Goal: Ask a question

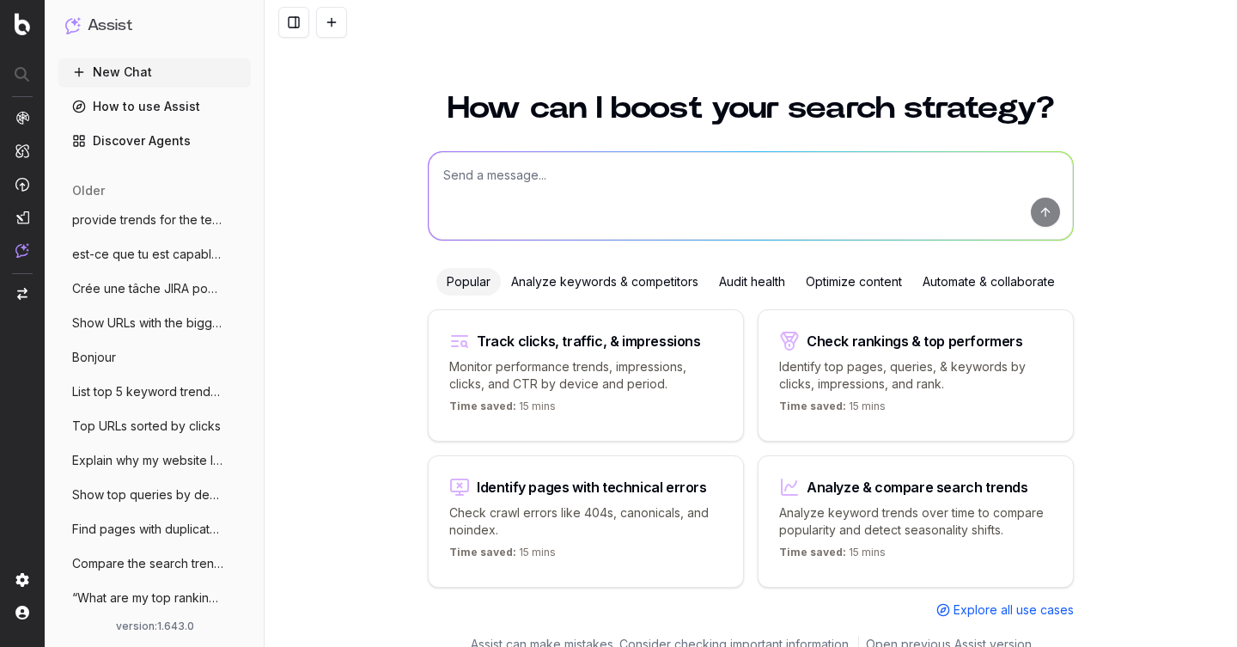
scroll to position [20, 0]
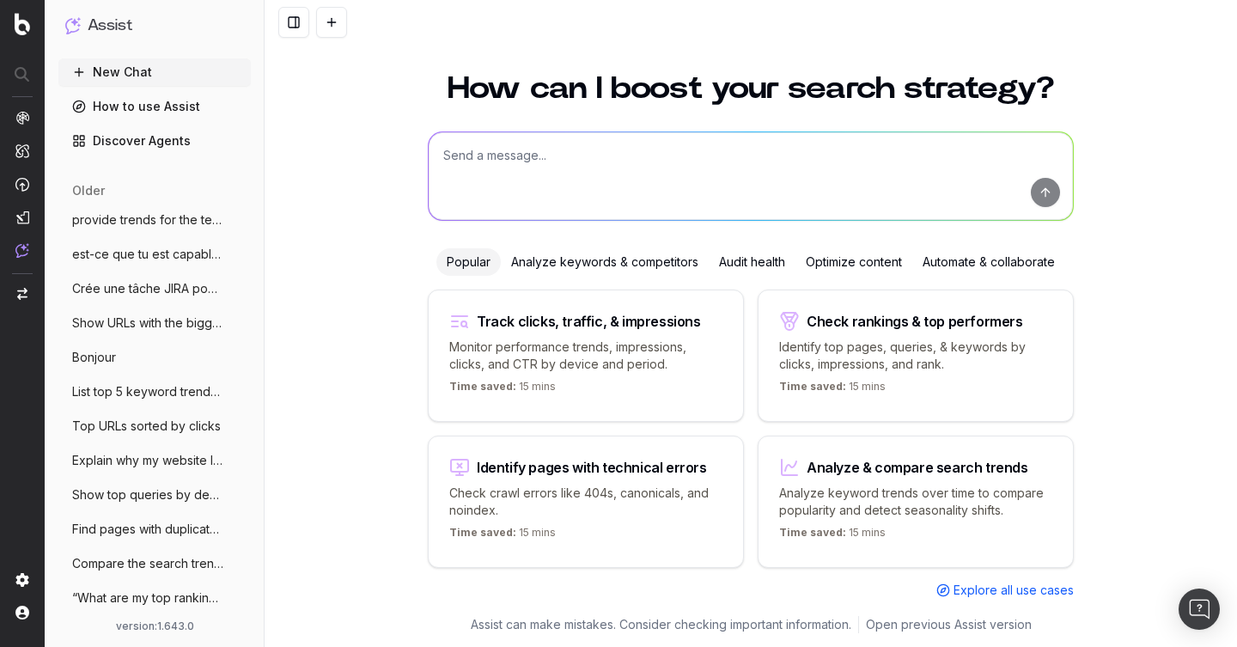
click at [131, 108] on link "How to use Assist" at bounding box center [154, 106] width 192 height 27
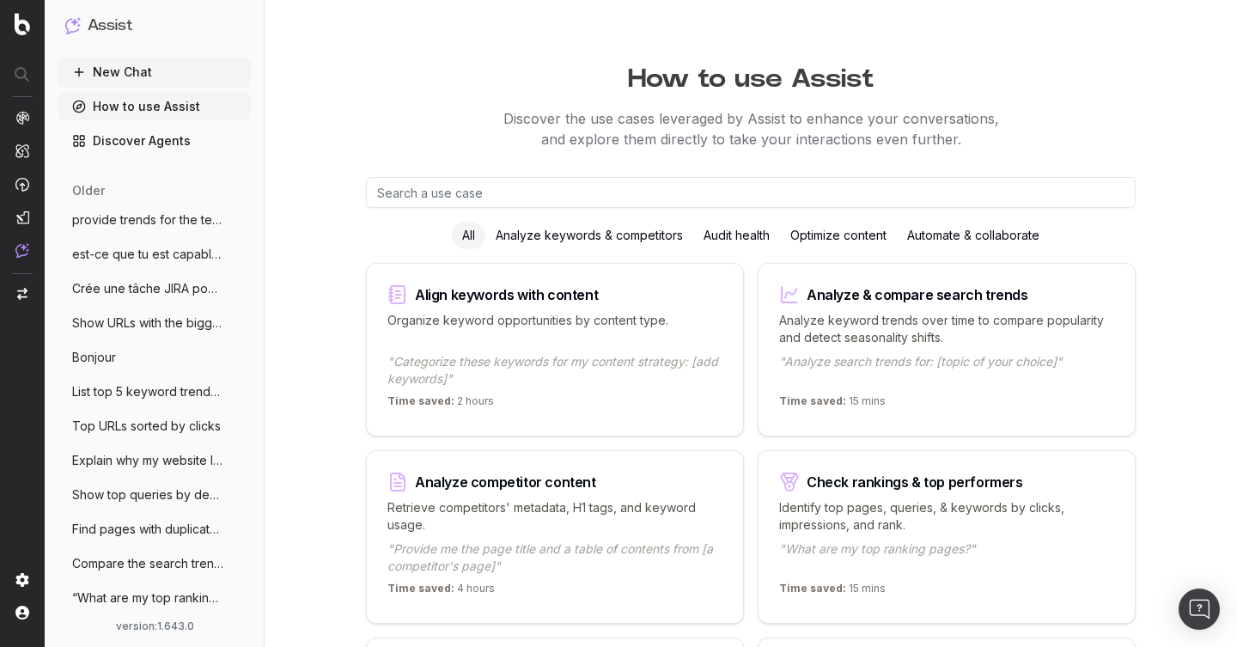
click at [133, 143] on link "Discover Agents" at bounding box center [154, 140] width 192 height 27
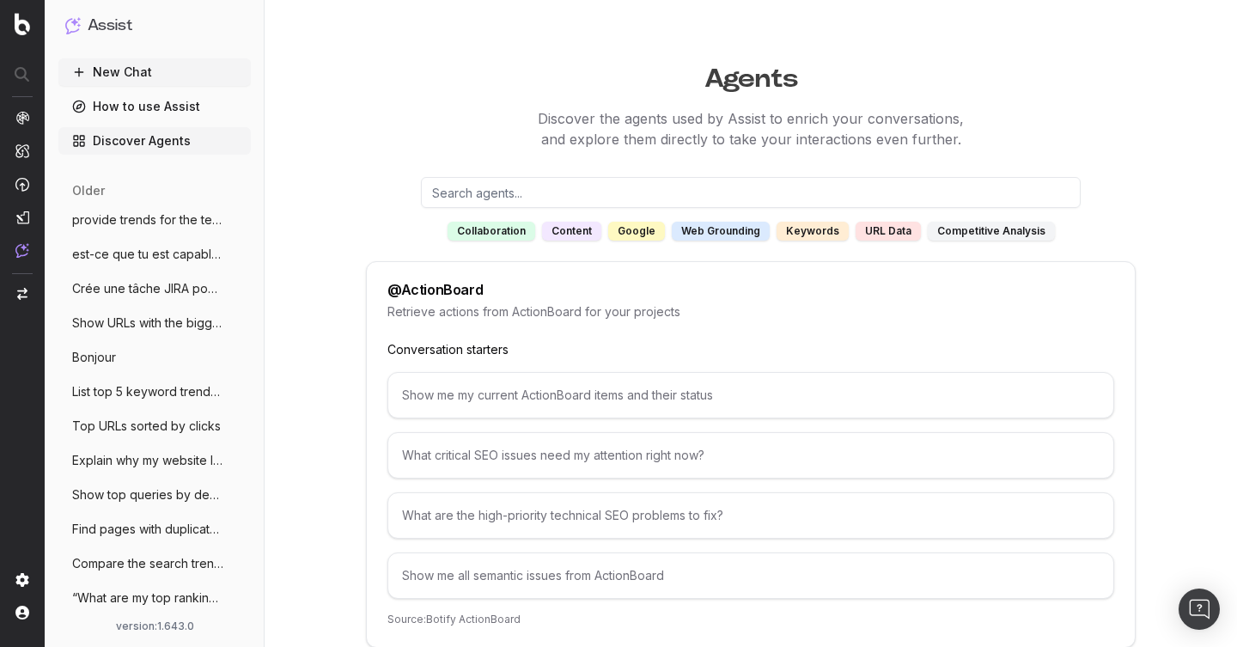
click at [110, 234] on ul "provide trends for the term and its vari More est-ce que tu est capable de me […" at bounding box center [154, 546] width 192 height 681
click at [104, 222] on span "provide trends for the term and its vari" at bounding box center [147, 219] width 151 height 17
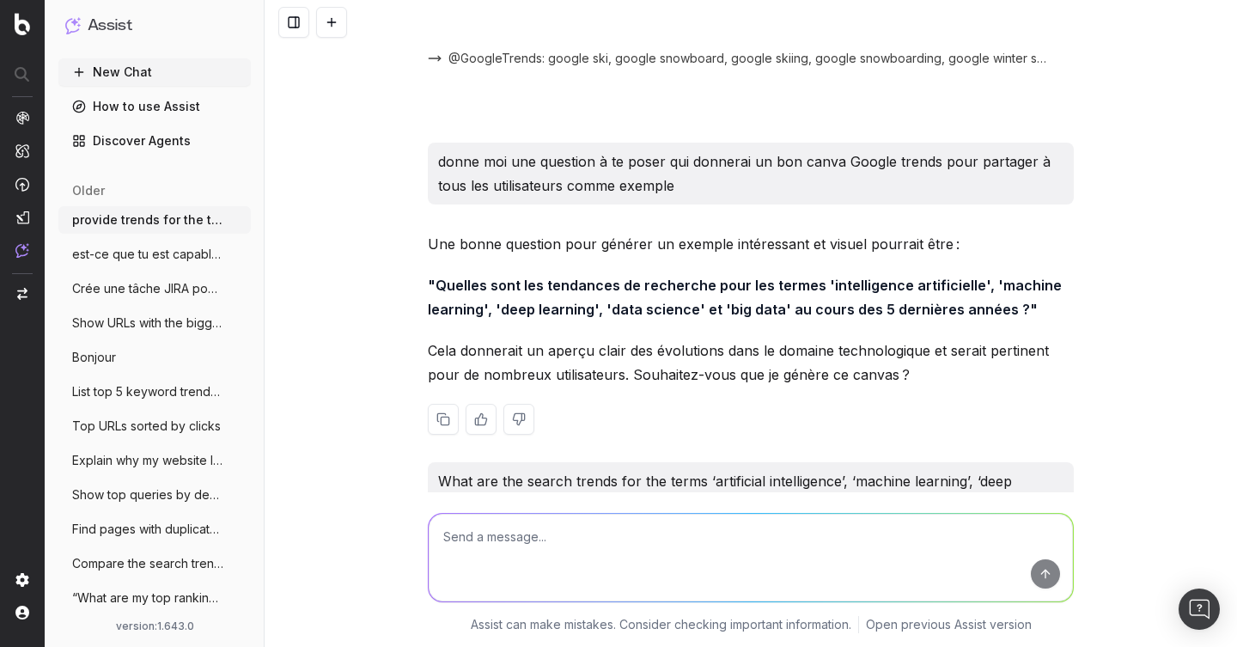
scroll to position [793, 0]
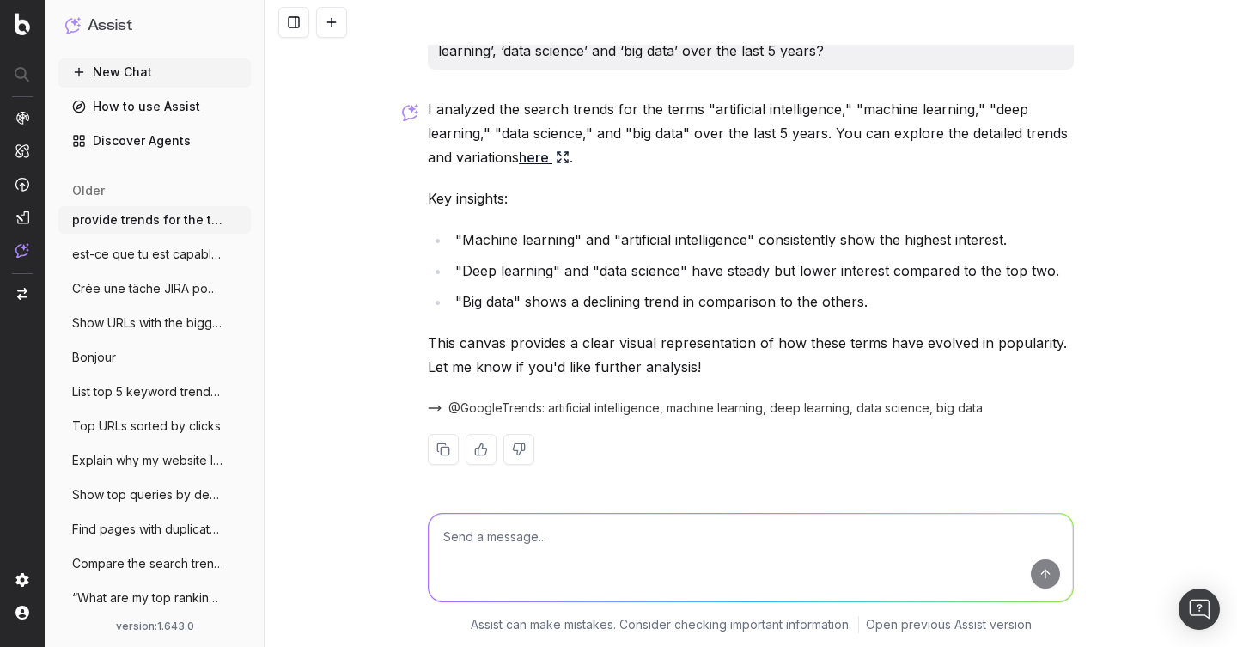
click at [407, 111] on img at bounding box center [410, 112] width 16 height 17
click at [128, 246] on span "est-ce que tu est capable de me [PERSON_NAME] p" at bounding box center [147, 254] width 151 height 17
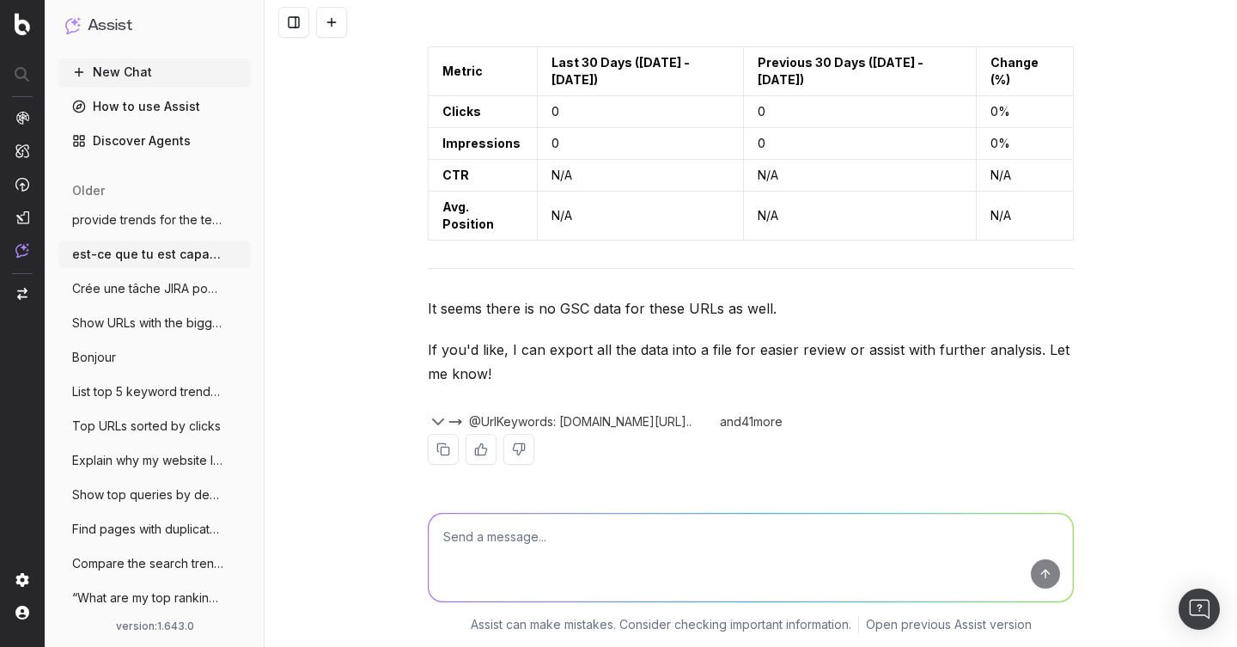
scroll to position [2986, 0]
click at [437, 420] on icon "button" at bounding box center [438, 422] width 21 height 21
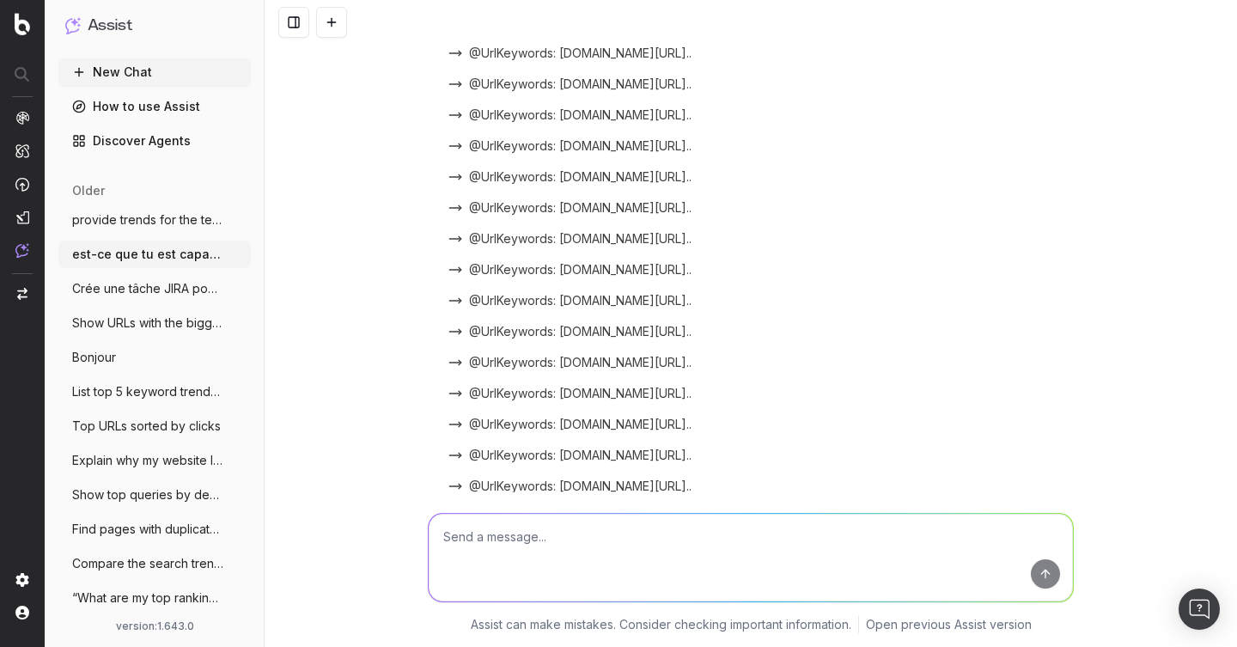
scroll to position [3076, 0]
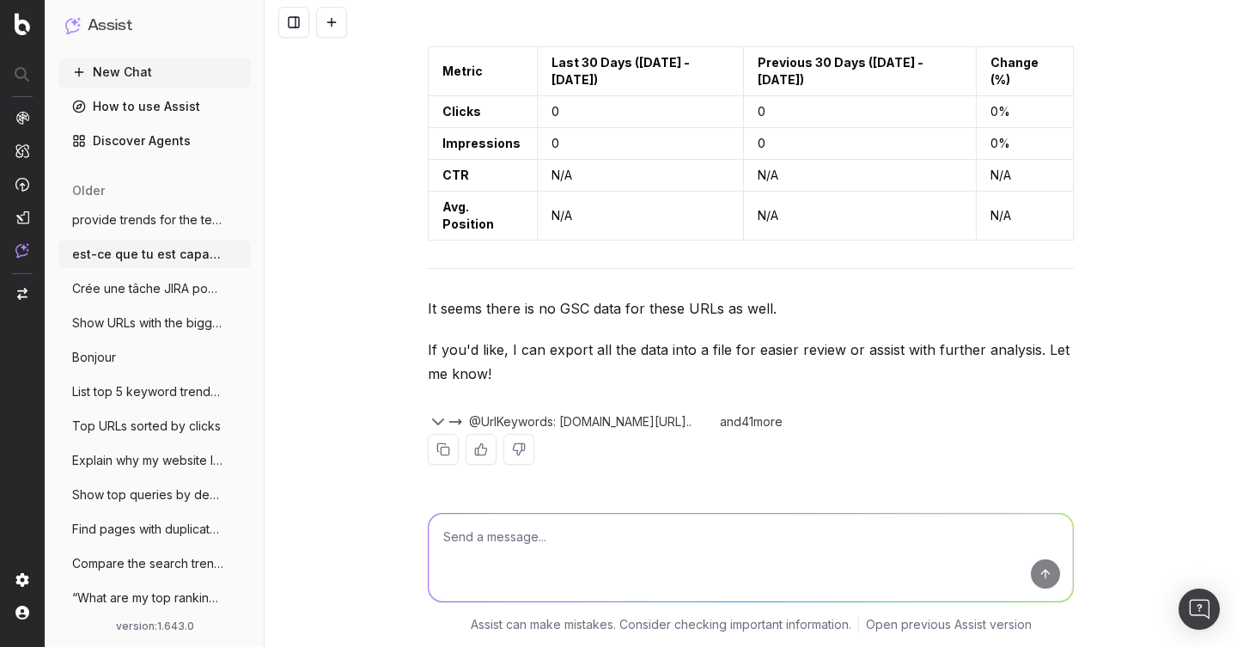
scroll to position [2986, 0]
click at [436, 339] on p "If you'd like, I can export all the data into a file for easier review or assis…" at bounding box center [751, 362] width 646 height 48
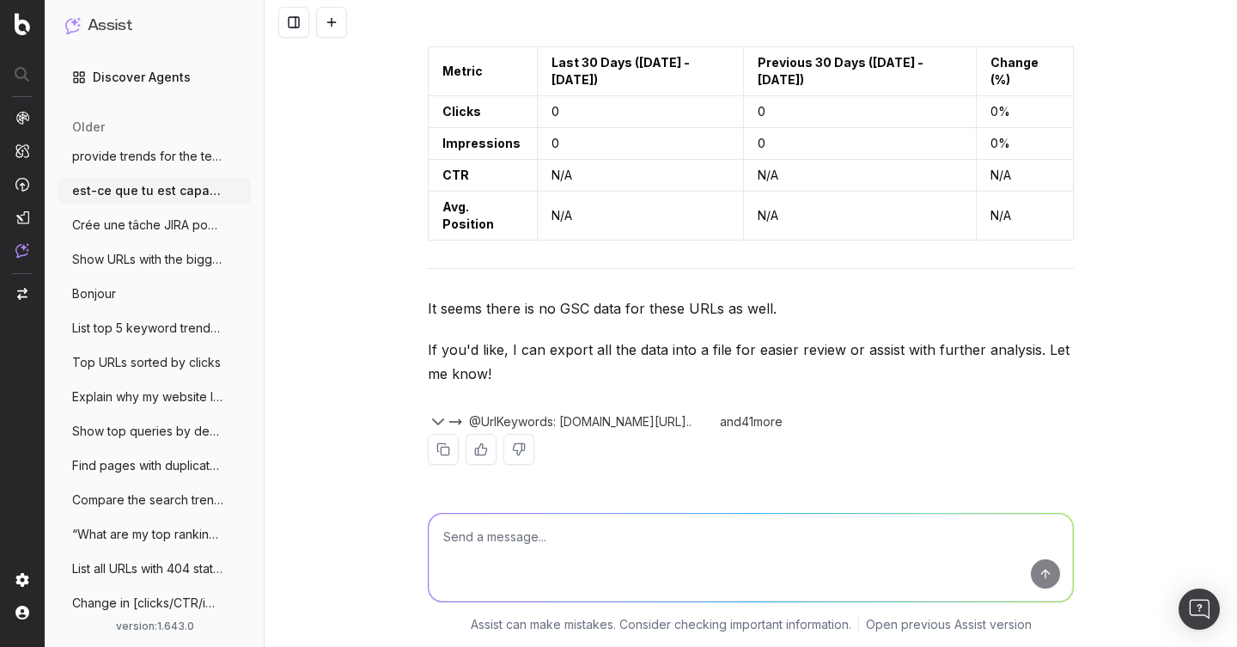
scroll to position [0, 0]
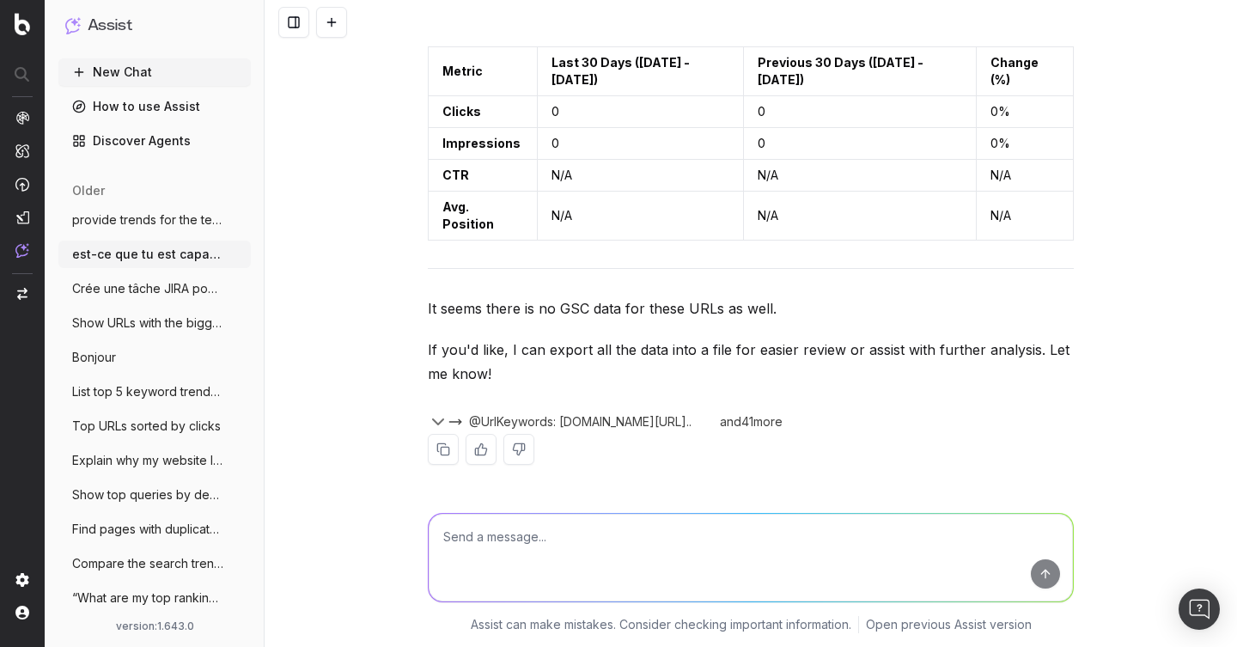
click at [132, 168] on div "New Chat How to use Assist Discover Agents older provide trends for the term an…" at bounding box center [154, 335] width 192 height 554
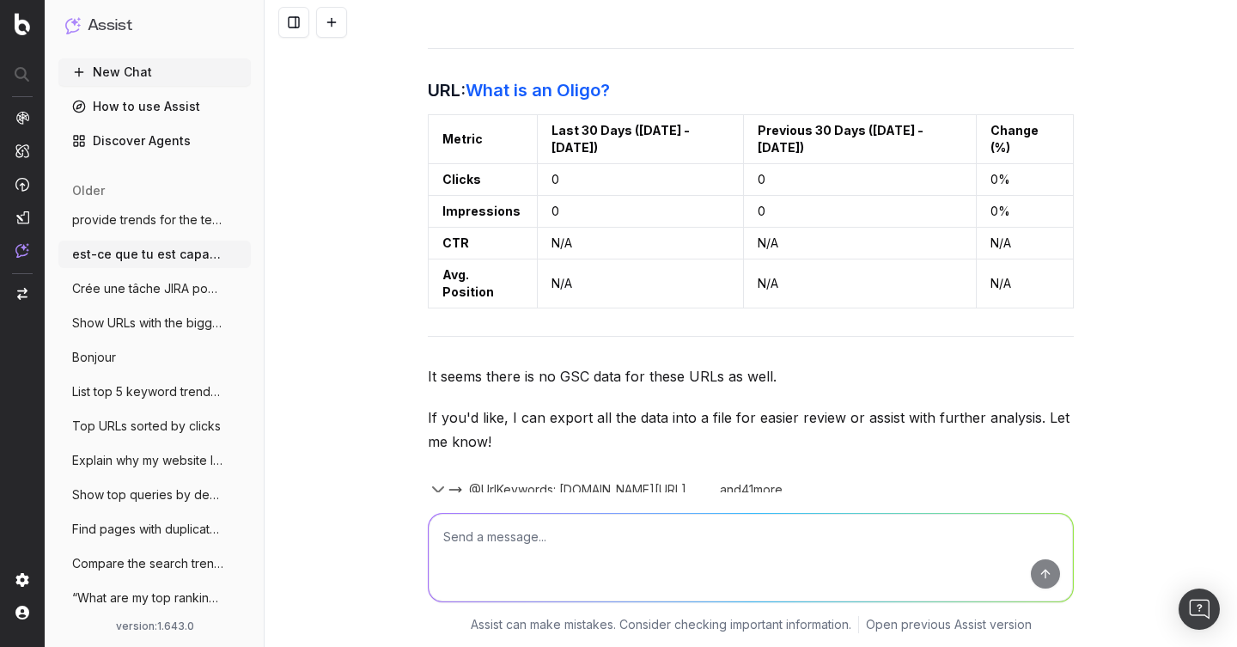
scroll to position [2433, 0]
